Goal: Task Accomplishment & Management: Use online tool/utility

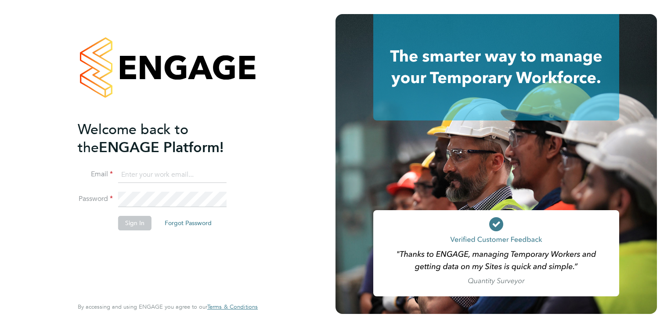
type input "james.kane@hmsworks.co.uk"
click at [129, 220] on button "Sign In" at bounding box center [134, 223] width 33 height 14
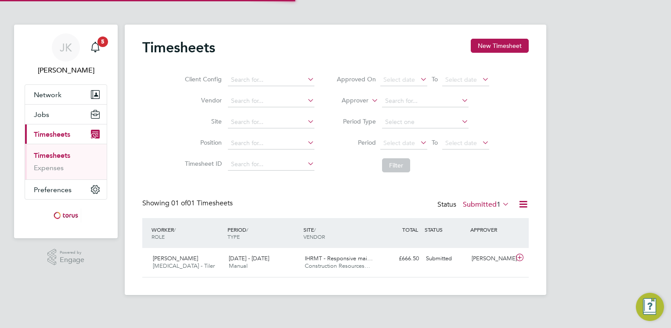
scroll to position [22, 76]
click at [519, 255] on icon at bounding box center [519, 257] width 11 height 7
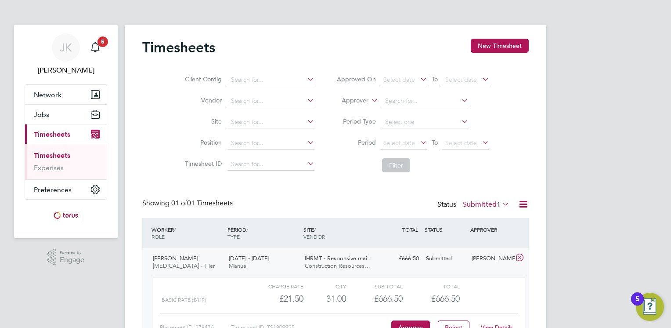
scroll to position [61, 0]
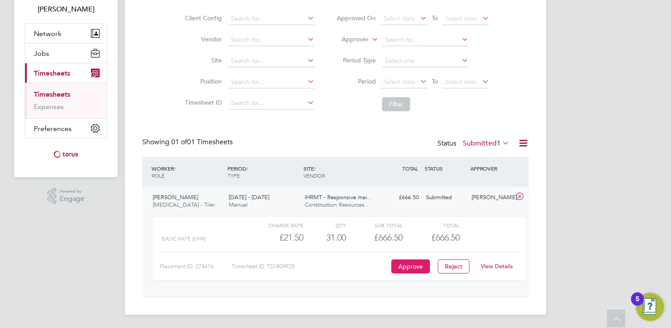
click at [400, 267] on button "Approve" at bounding box center [410, 266] width 39 height 14
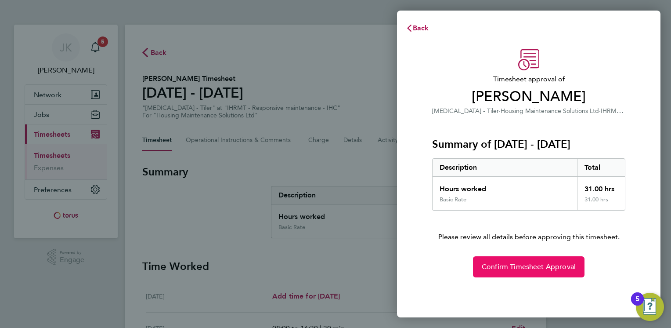
click at [514, 267] on span "Confirm Timesheet Approval" at bounding box center [529, 266] width 94 height 9
